Goal: Use online tool/utility: Use online tool/utility

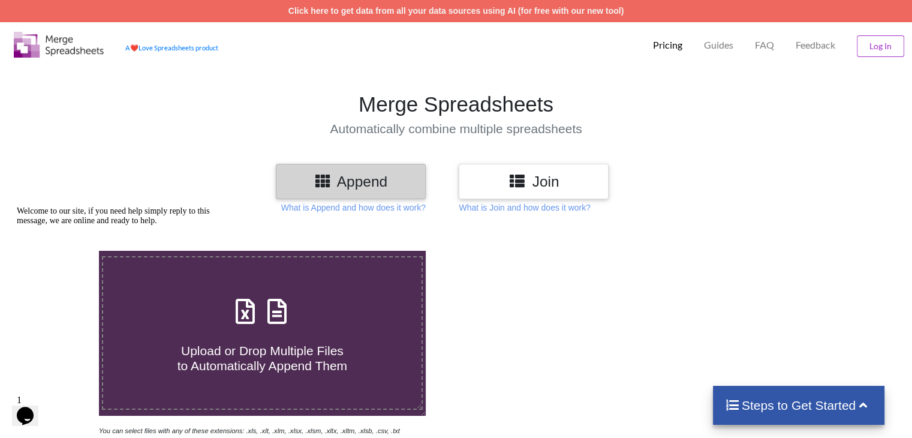
click at [257, 320] on span at bounding box center [262, 312] width 64 height 28
click at [62, 251] on input "Upload or Drop Multiple Files to Automatically Append Them" at bounding box center [62, 251] width 0 height 0
type input "C:\fakepath\恩多拉第三个柜清关资料-MRKU5639256(1).xlsx"
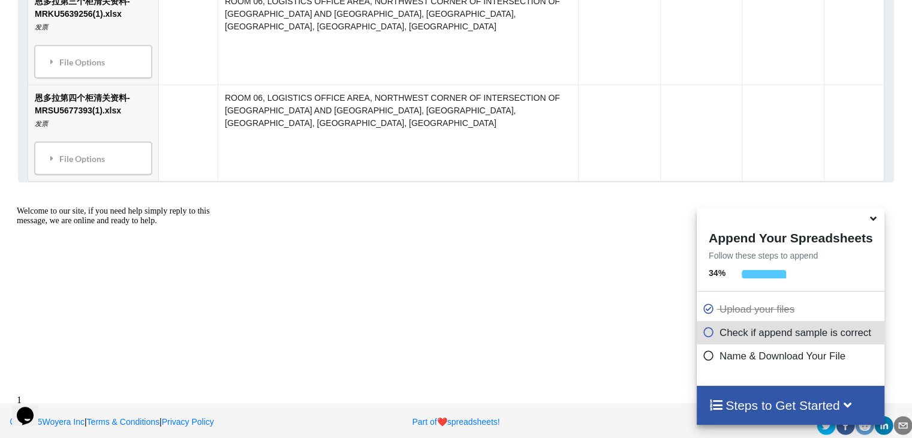
scroll to position [725, 0]
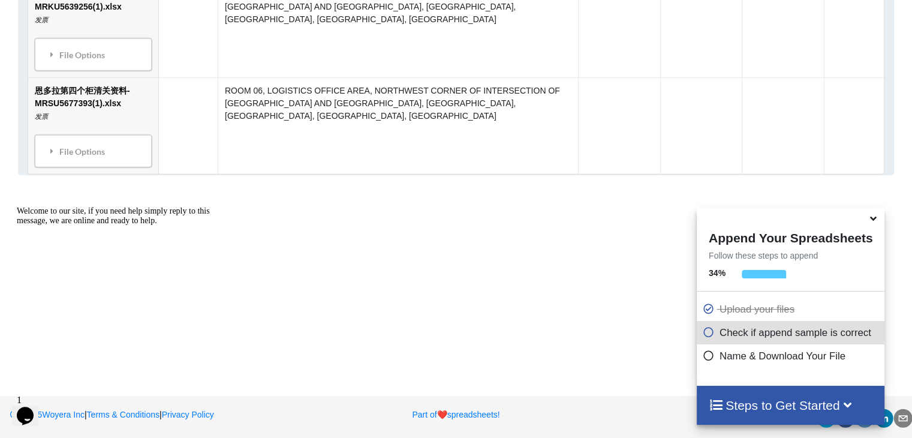
click at [707, 353] on icon at bounding box center [709, 353] width 12 height 10
click at [708, 358] on icon at bounding box center [709, 353] width 12 height 10
click at [706, 356] on icon at bounding box center [709, 353] width 12 height 10
click at [757, 407] on h4 "Steps to Get Started" at bounding box center [791, 405] width 164 height 15
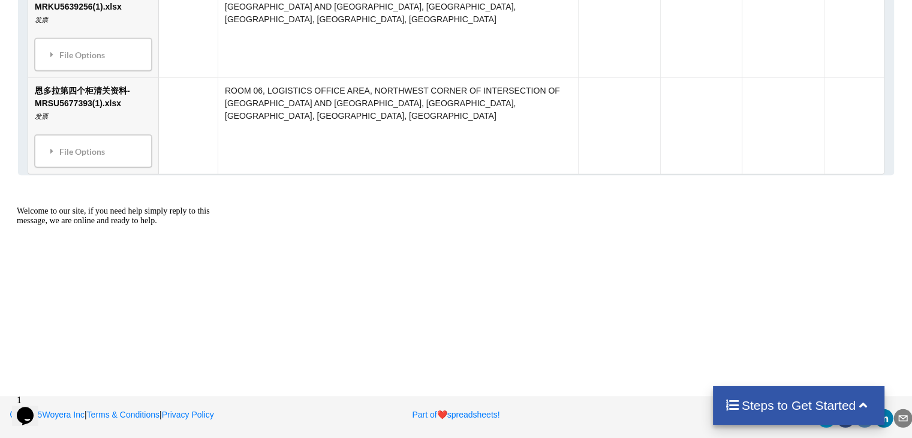
click at [757, 407] on h4 "Steps to Get Started" at bounding box center [799, 405] width 148 height 15
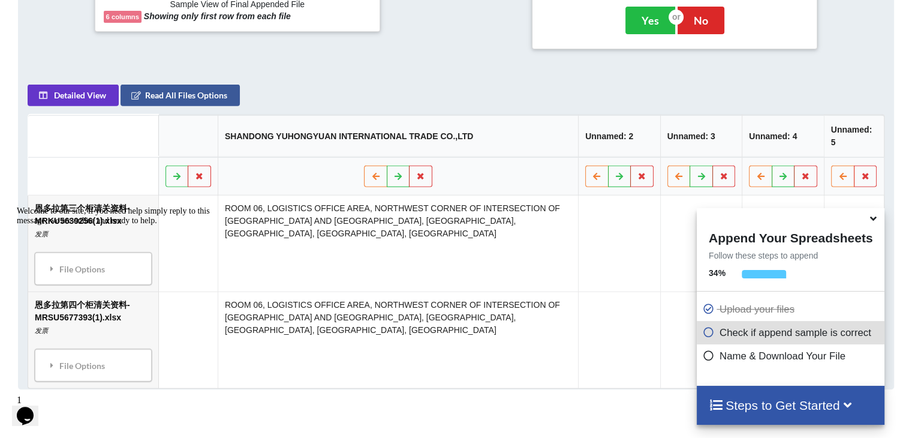
scroll to position [512, 0]
click at [646, 14] on button "Yes" at bounding box center [651, 20] width 50 height 28
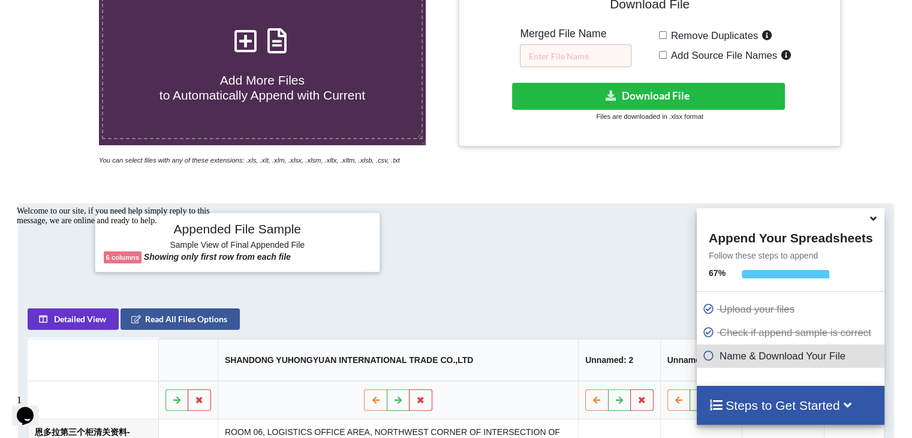
scroll to position [250, 0]
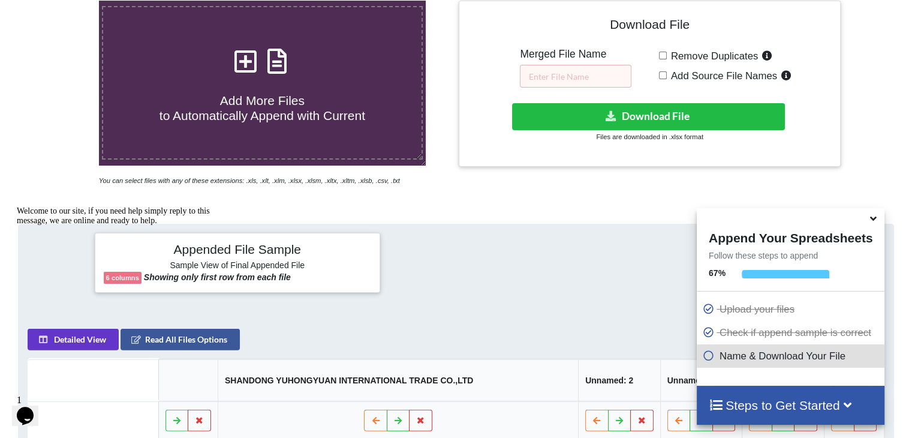
click at [660, 55] on input "Remove Duplicates" at bounding box center [663, 56] width 8 height 8
checkbox input "true"
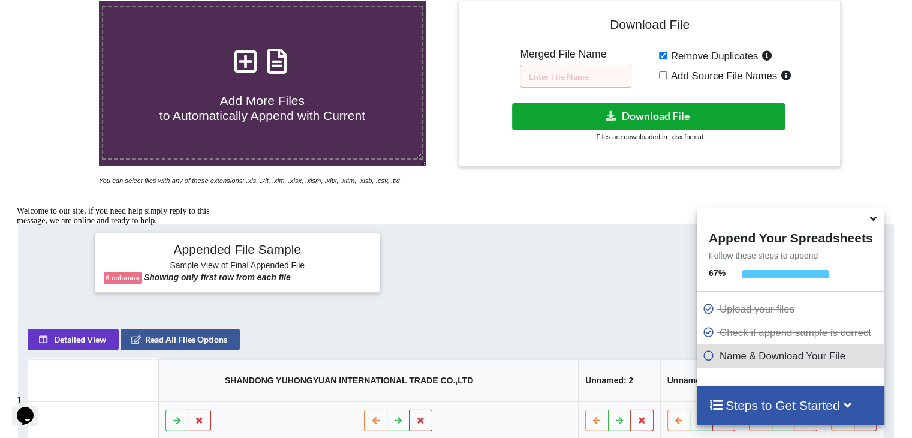
click at [635, 117] on button "Download File" at bounding box center [648, 116] width 273 height 27
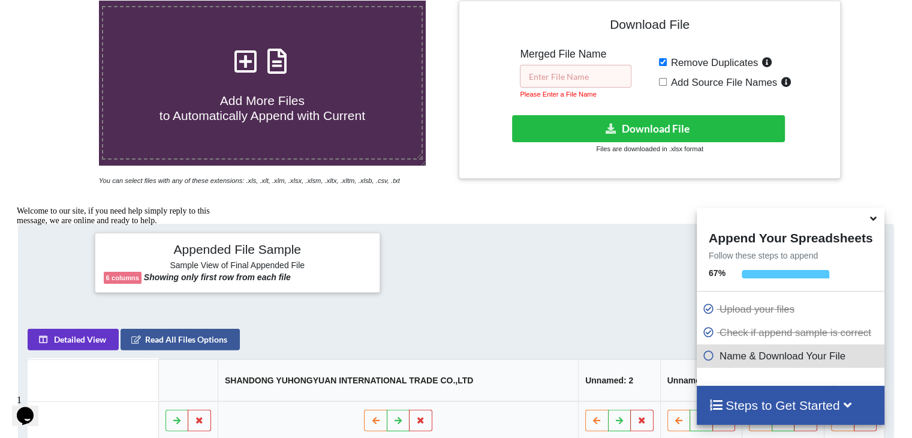
click at [552, 72] on input "text" at bounding box center [576, 76] width 112 height 23
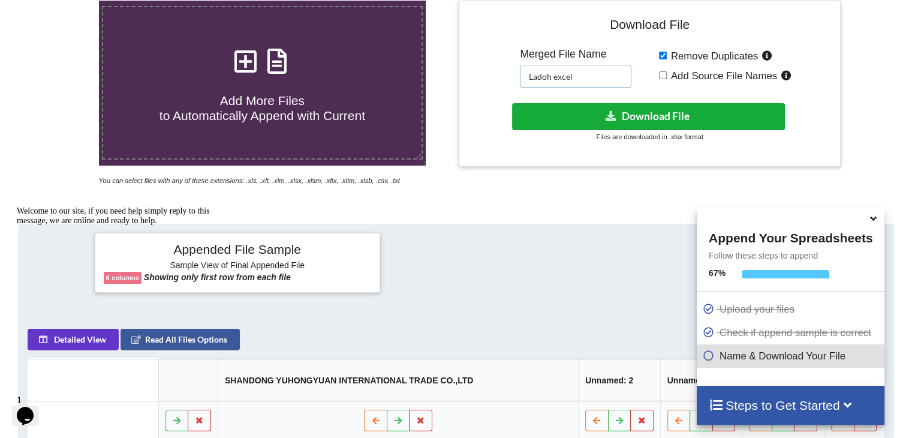
type input "Ladoh excel"
click at [617, 111] on icon at bounding box center [611, 115] width 13 height 9
